Goal: Task Accomplishment & Management: Complete application form

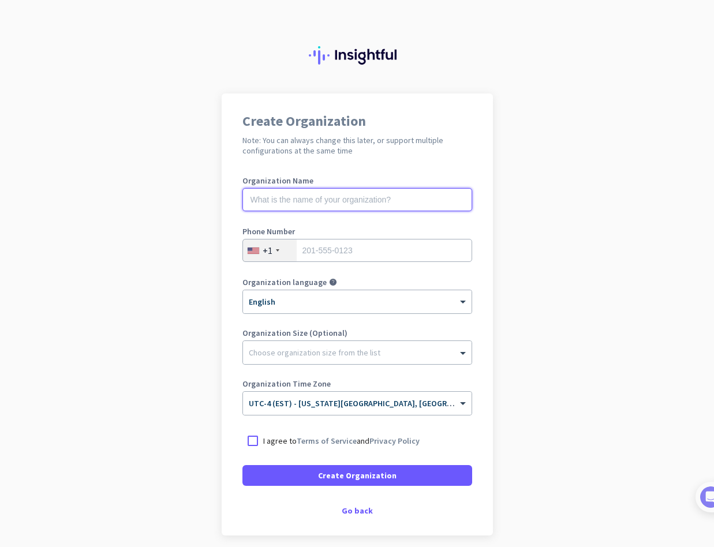
click at [332, 193] on input "text" at bounding box center [357, 199] width 230 height 23
click at [354, 511] on div "Go back" at bounding box center [357, 511] width 230 height 8
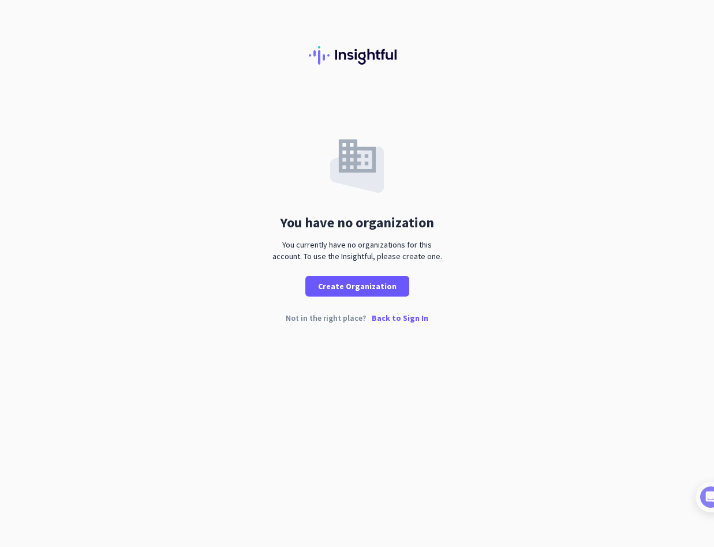
click at [395, 319] on p "Back to Sign In" at bounding box center [400, 318] width 57 height 8
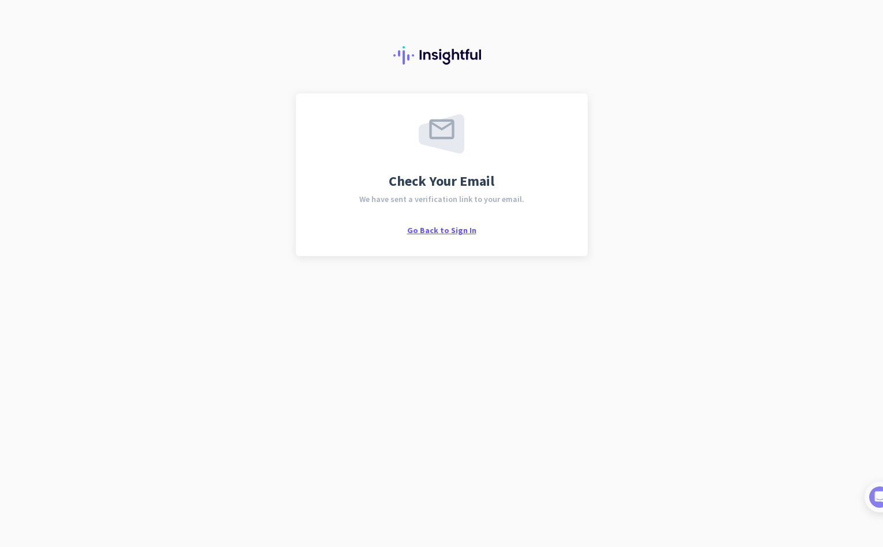
click at [429, 230] on span "Go Back to Sign In" at bounding box center [441, 230] width 69 height 10
